Goal: Information Seeking & Learning: Check status

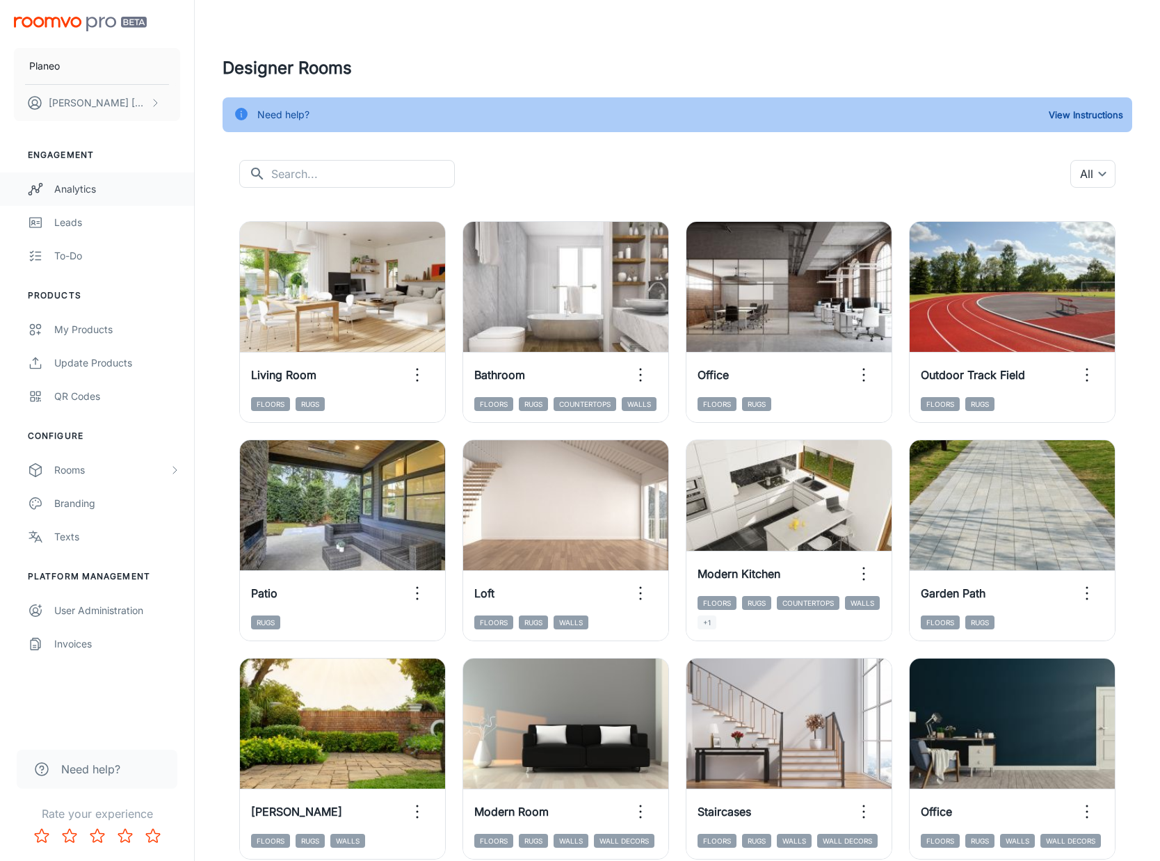
click at [88, 189] on div "Analytics" at bounding box center [117, 189] width 126 height 15
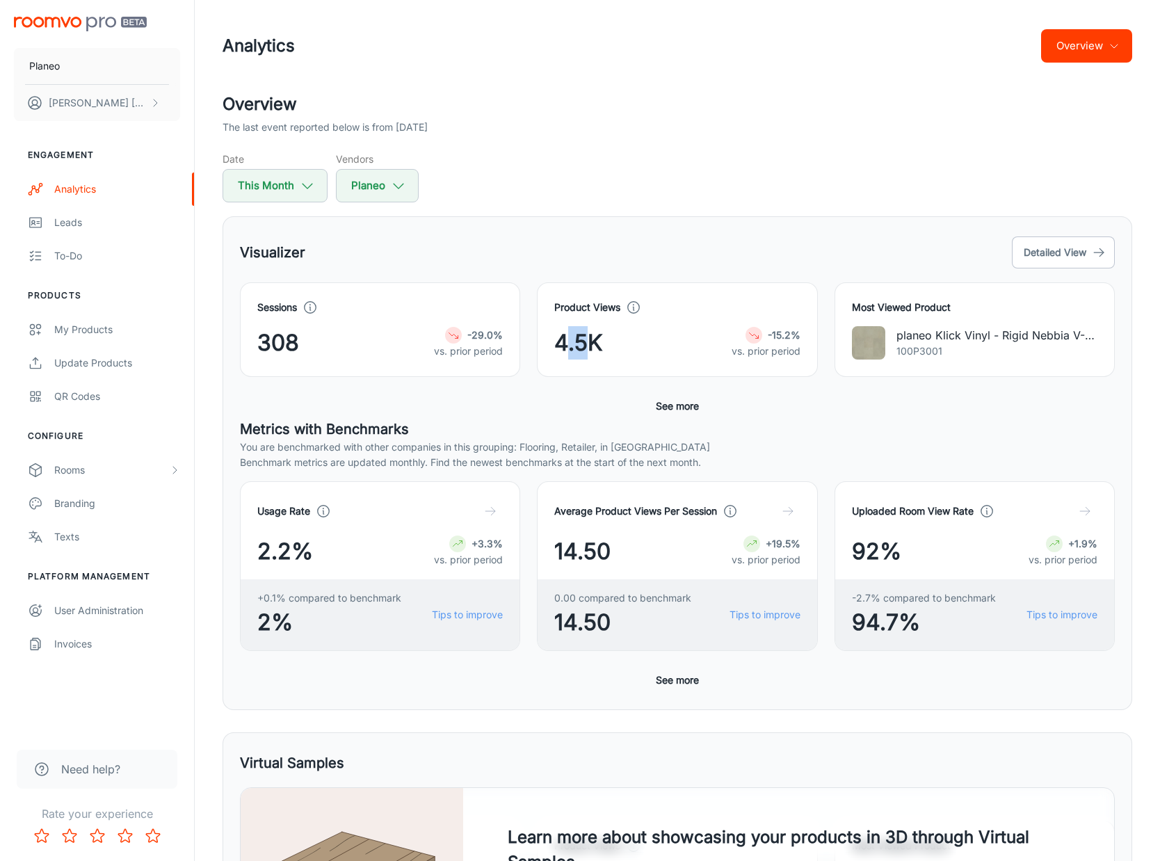
drag, startPoint x: 565, startPoint y: 344, endPoint x: 588, endPoint y: 342, distance: 23.7
click at [588, 342] on span "4.5K" at bounding box center [578, 342] width 49 height 33
drag, startPoint x: 259, startPoint y: 337, endPoint x: 285, endPoint y: 338, distance: 26.5
click at [285, 338] on span "308" at bounding box center [278, 342] width 42 height 33
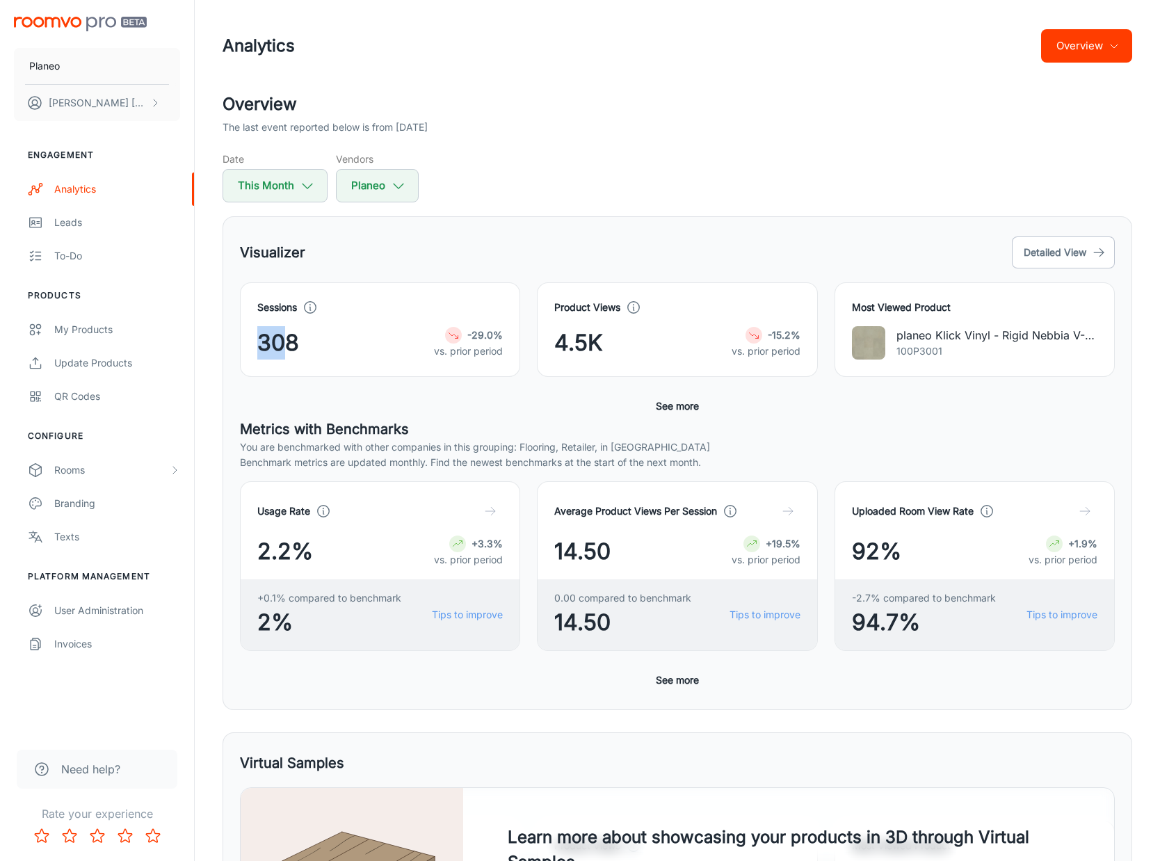
click at [285, 338] on span "308" at bounding box center [278, 342] width 42 height 33
